Goal: Information Seeking & Learning: Learn about a topic

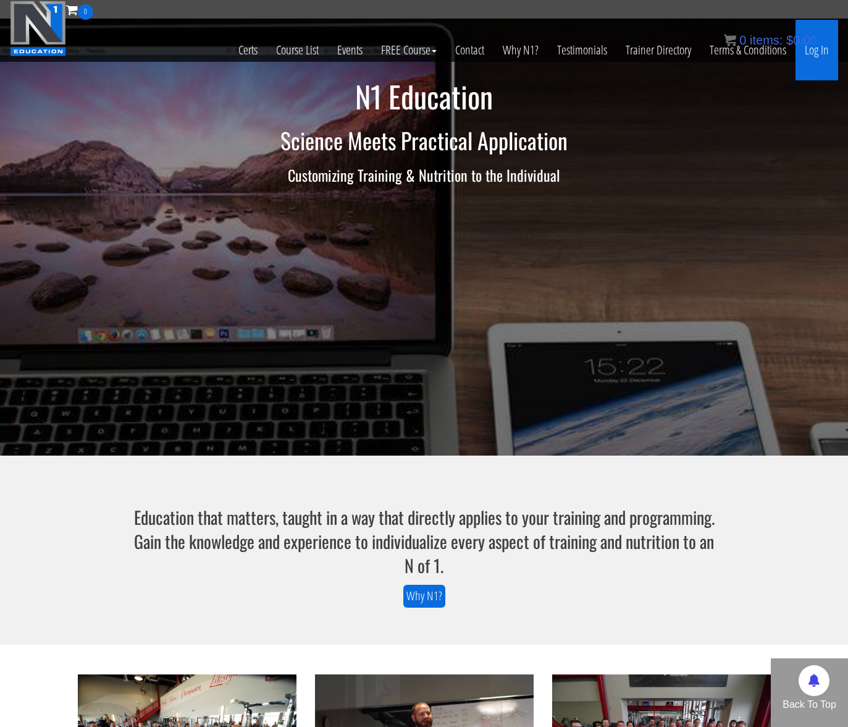
click at [818, 53] on link "Log In" at bounding box center [817, 50] width 43 height 61
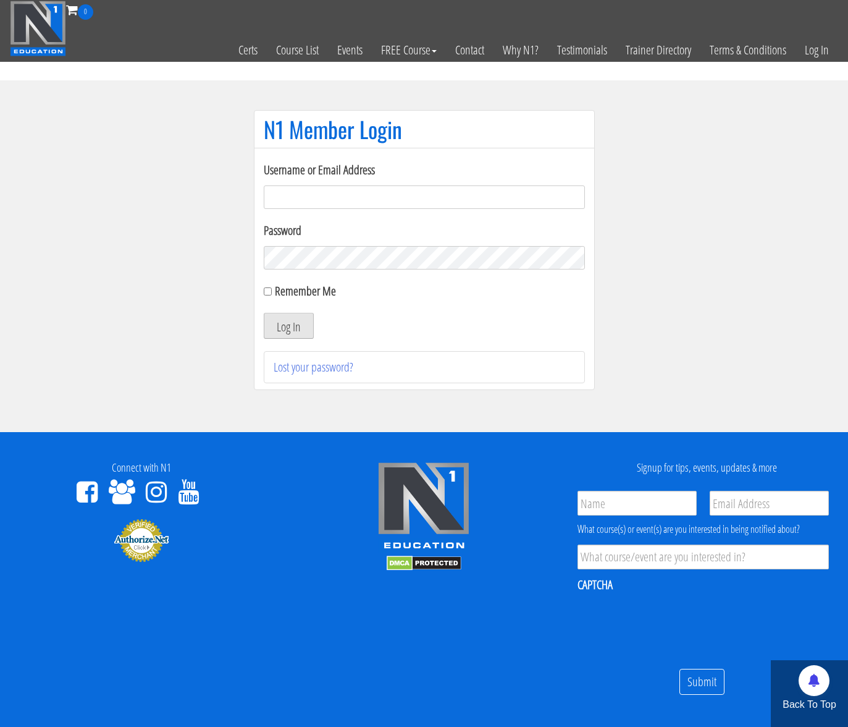
type input "[PERSON_NAME][EMAIL_ADDRESS][DOMAIN_NAME]"
click at [291, 329] on button "Log In" at bounding box center [289, 326] width 50 height 26
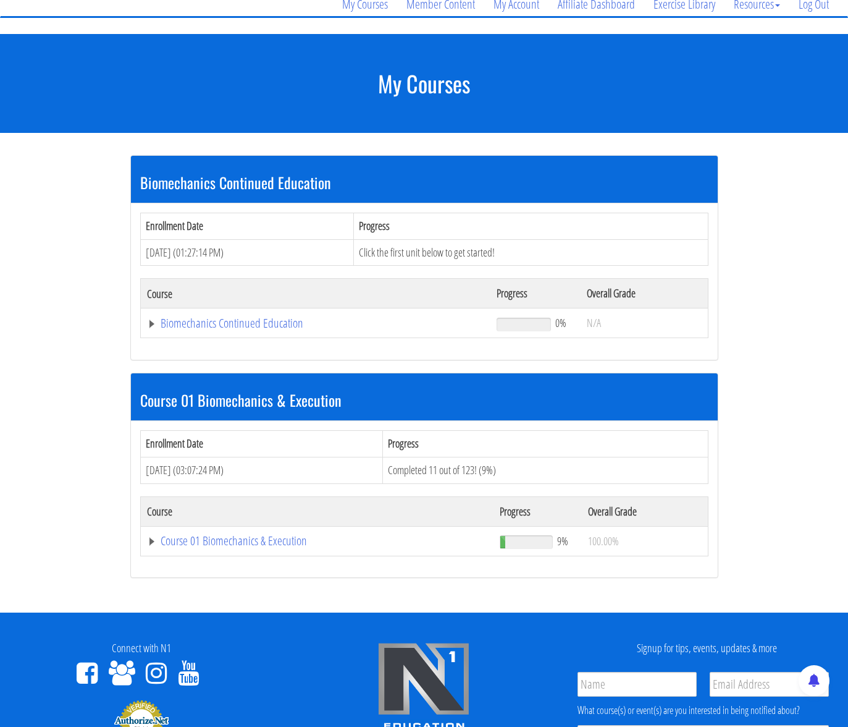
scroll to position [140, 0]
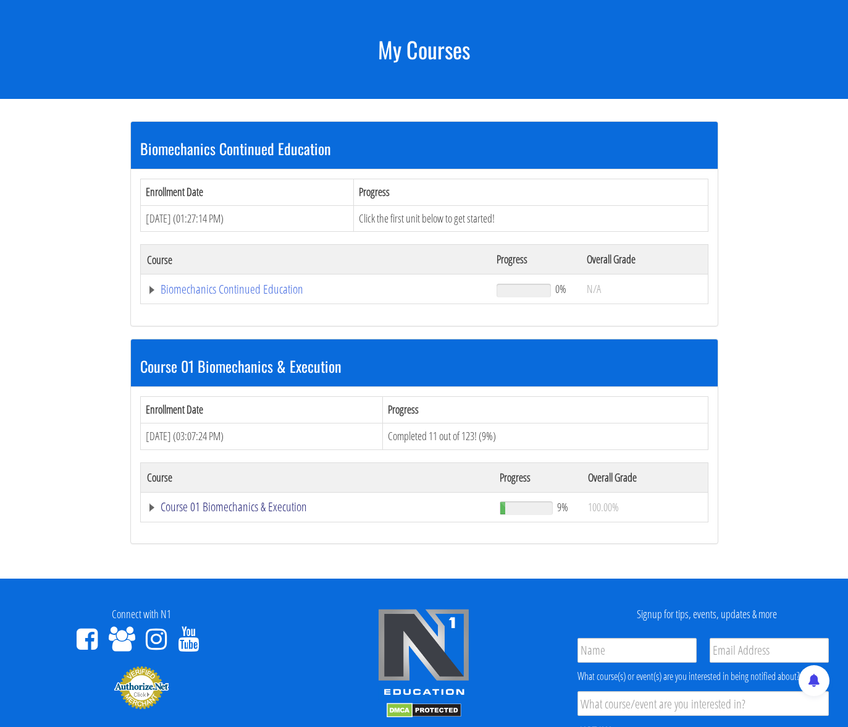
click at [242, 505] on link "Course 01 Biomechanics & Execution" at bounding box center [317, 507] width 341 height 12
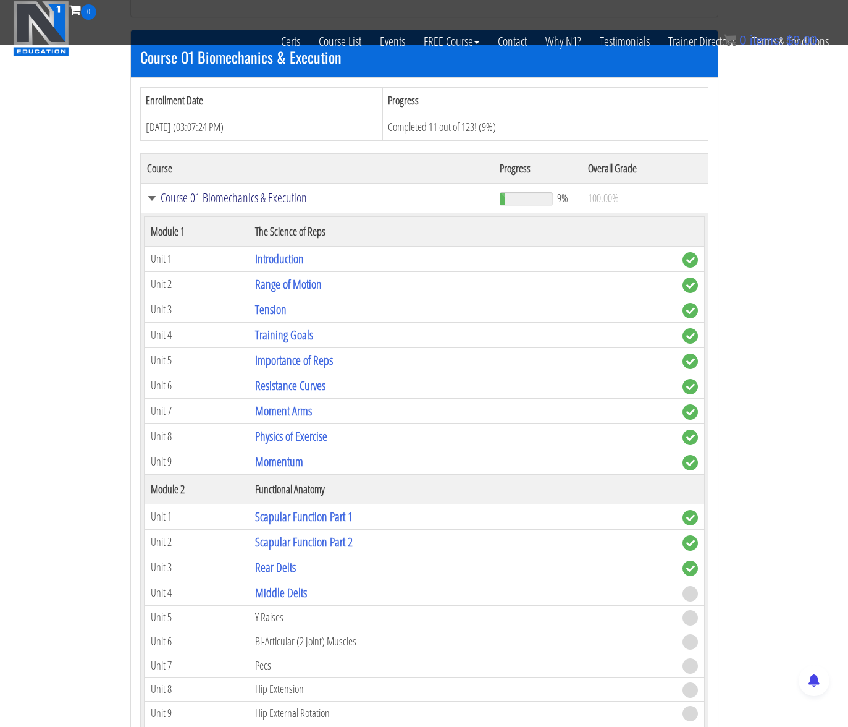
scroll to position [406, 0]
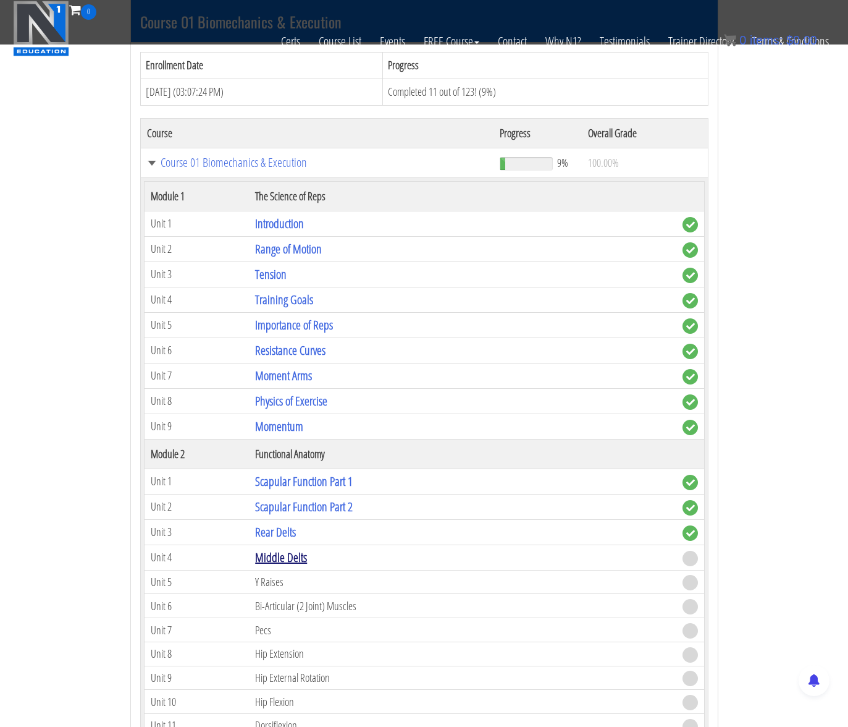
click at [292, 562] on link "Middle Delts" at bounding box center [281, 557] width 52 height 17
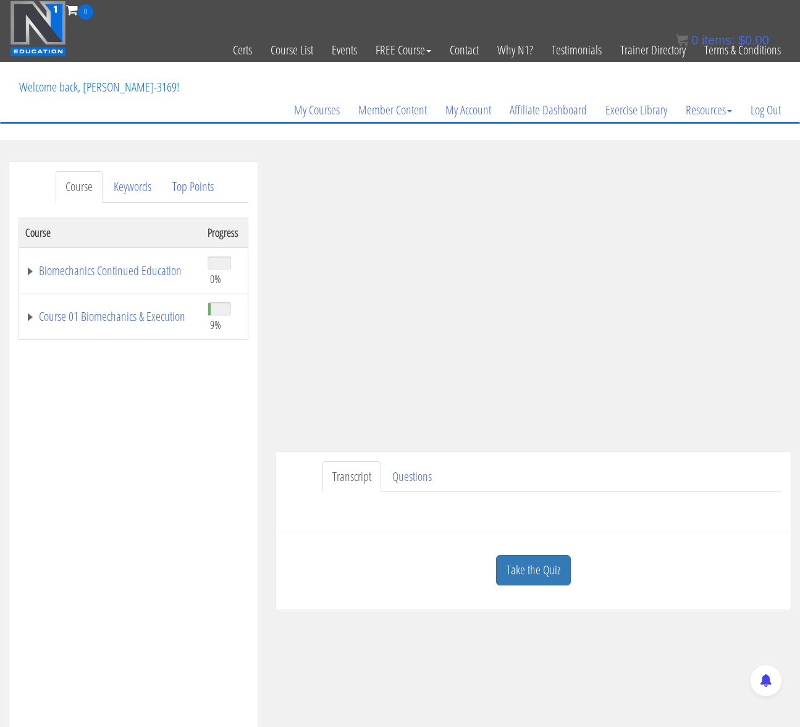
click at [270, 154] on section "Course Keywords Top Points Course Progress Biomechanics Continued Education 0% …" at bounding box center [400, 511] width 800 height 743
click at [316, 504] on div "Have a question on this unit? Please submit it here: Name * First Last Email * *" at bounding box center [534, 507] width 496 height 30
click at [302, 146] on section "Course Keywords Top Points Course Progress Biomechanics Continued Education 0% …" at bounding box center [400, 511] width 800 height 743
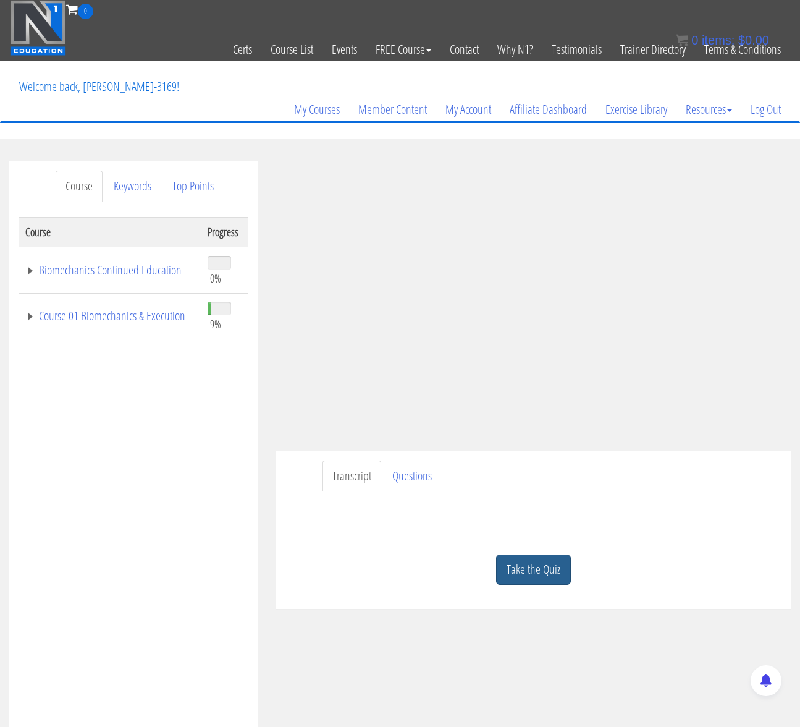
click at [541, 575] on link "Take the Quiz" at bounding box center [533, 569] width 75 height 30
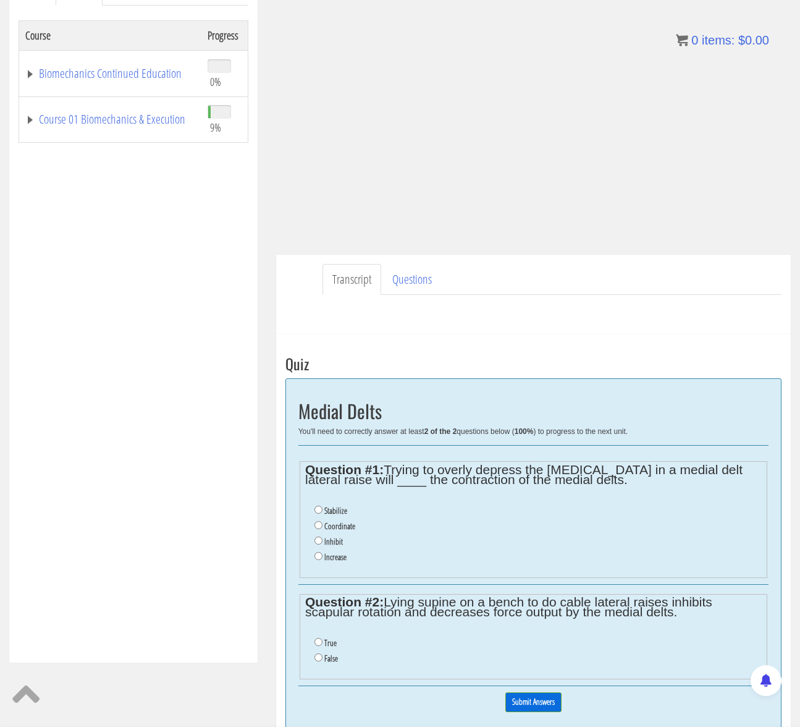
scroll to position [198, 0]
click at [319, 540] on input "Inhibit" at bounding box center [319, 539] width 8 height 8
radio input "true"
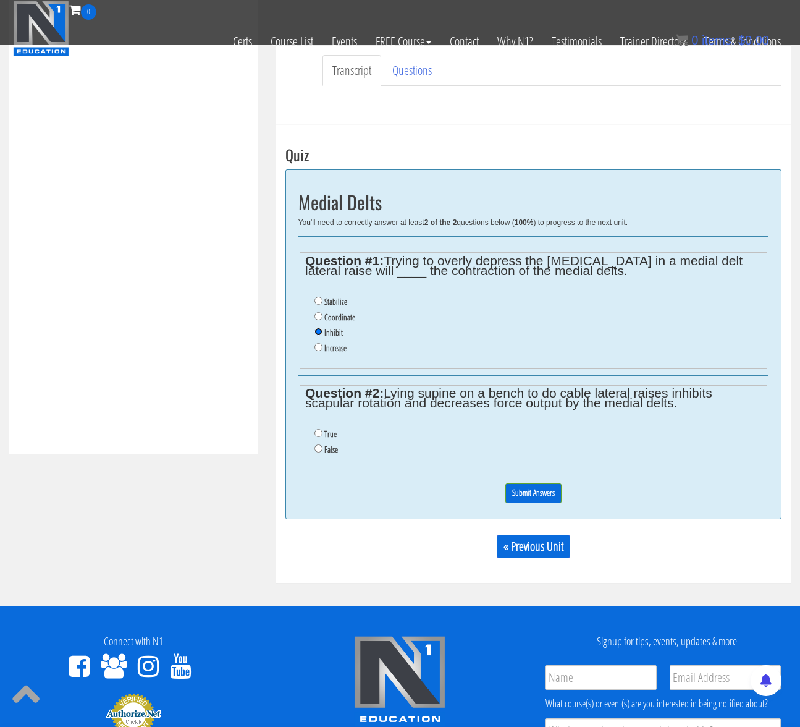
scroll to position [330, 0]
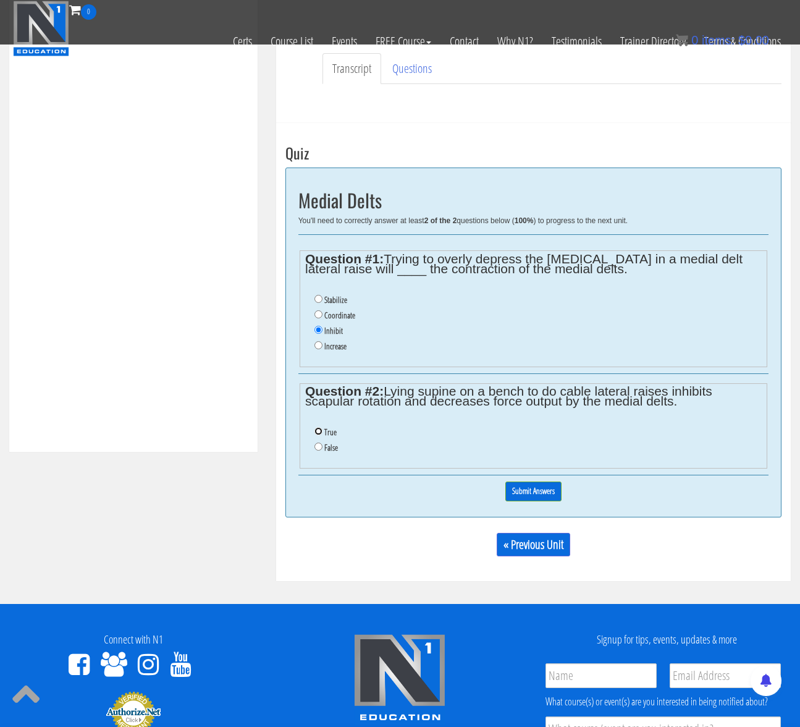
click at [315, 431] on input "True" at bounding box center [319, 431] width 8 height 8
radio input "true"
click at [546, 493] on input "Submit Answers" at bounding box center [533, 490] width 56 height 19
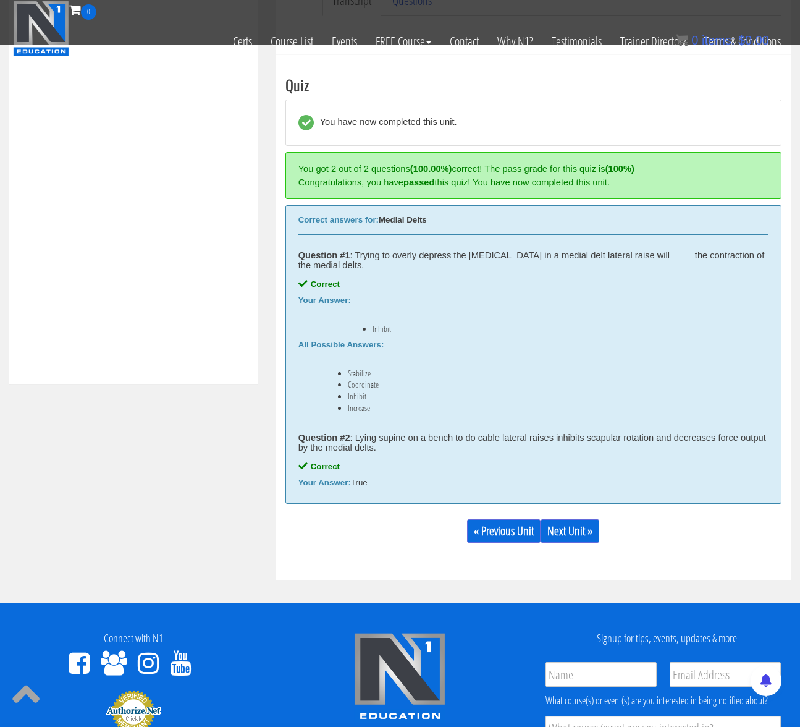
scroll to position [435, 0]
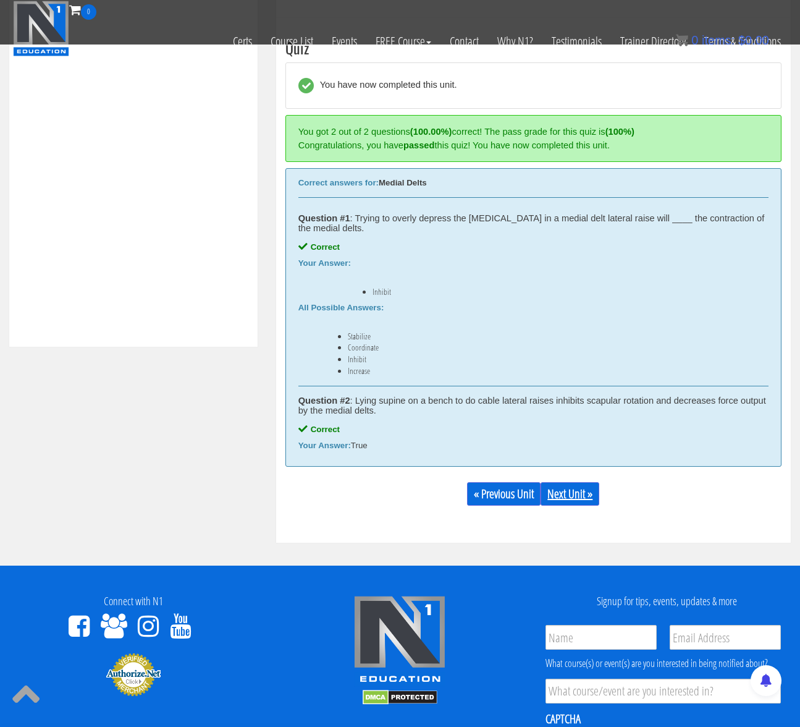
click at [558, 496] on link "Next Unit »" at bounding box center [570, 493] width 59 height 23
